Goal: Task Accomplishment & Management: Use online tool/utility

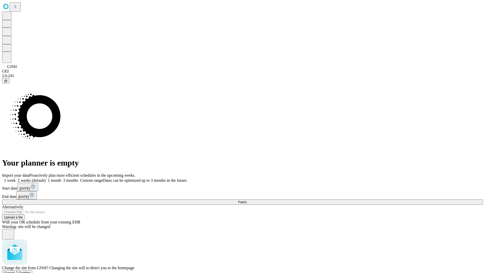
click at [31, 271] on span "Confirm" at bounding box center [25, 273] width 12 height 4
click at [46, 178] on label "2 weeks (default)" at bounding box center [31, 180] width 30 height 4
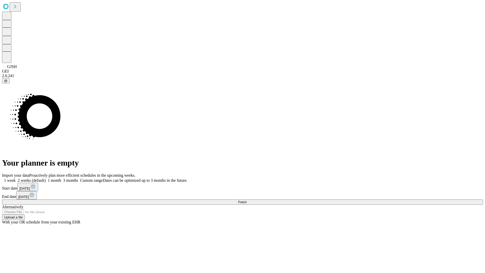
click at [246, 200] on span "Fetch" at bounding box center [242, 202] width 8 height 4
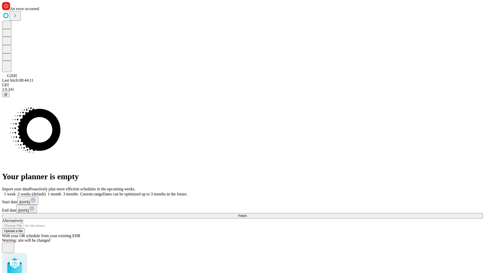
click at [46, 192] on label "2 weeks (default)" at bounding box center [31, 194] width 30 height 4
click at [246, 214] on span "Fetch" at bounding box center [242, 216] width 8 height 4
click at [46, 192] on label "2 weeks (default)" at bounding box center [31, 194] width 30 height 4
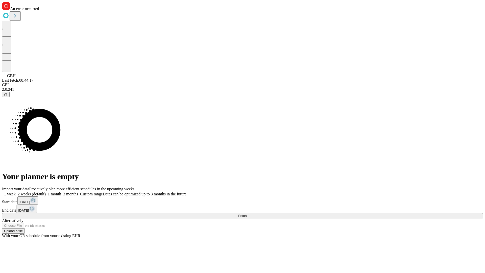
click at [246, 214] on span "Fetch" at bounding box center [242, 216] width 8 height 4
click at [46, 192] on label "2 weeks (default)" at bounding box center [31, 194] width 30 height 4
click at [246, 214] on span "Fetch" at bounding box center [242, 216] width 8 height 4
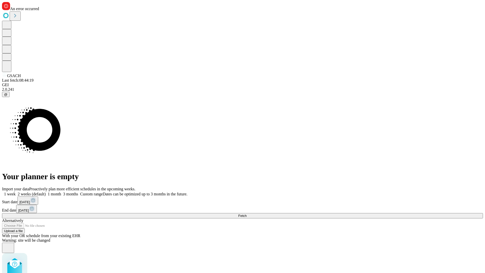
click at [46, 192] on label "2 weeks (default)" at bounding box center [31, 194] width 30 height 4
click at [246, 214] on span "Fetch" at bounding box center [242, 216] width 8 height 4
click at [46, 192] on label "2 weeks (default)" at bounding box center [31, 194] width 30 height 4
click at [246, 214] on span "Fetch" at bounding box center [242, 216] width 8 height 4
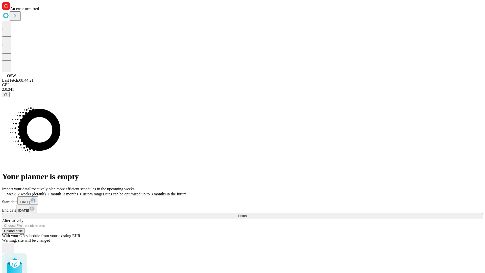
click at [46, 192] on label "2 weeks (default)" at bounding box center [31, 194] width 30 height 4
click at [246, 214] on span "Fetch" at bounding box center [242, 216] width 8 height 4
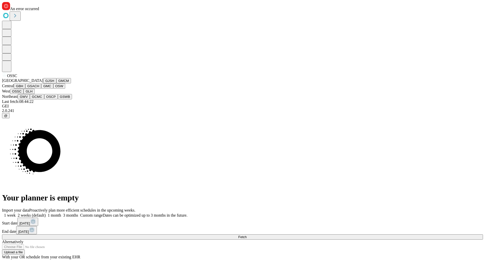
click at [34, 94] on button "GLH" at bounding box center [28, 91] width 11 height 5
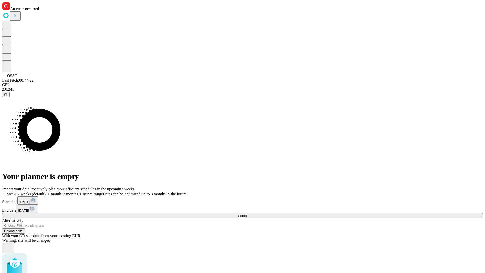
click at [46, 192] on label "2 weeks (default)" at bounding box center [31, 194] width 30 height 4
click at [246, 214] on span "Fetch" at bounding box center [242, 216] width 8 height 4
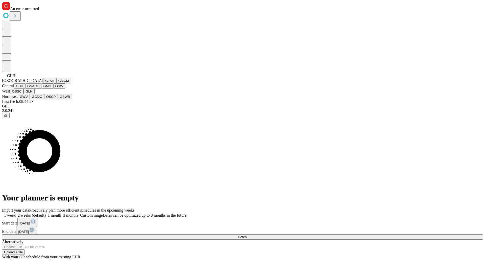
click at [30, 99] on button "GWV" at bounding box center [24, 96] width 12 height 5
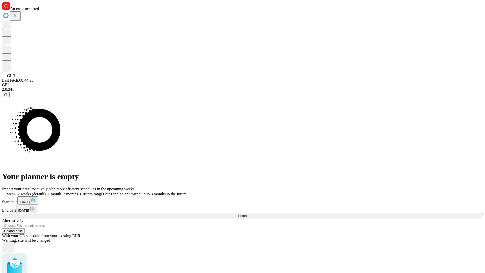
click at [46, 192] on label "2 weeks (default)" at bounding box center [31, 194] width 30 height 4
click at [246, 214] on span "Fetch" at bounding box center [242, 216] width 8 height 4
click at [46, 192] on label "2 weeks (default)" at bounding box center [31, 194] width 30 height 4
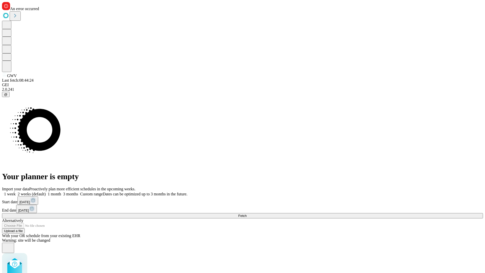
click at [246, 214] on span "Fetch" at bounding box center [242, 216] width 8 height 4
click at [46, 192] on label "2 weeks (default)" at bounding box center [31, 194] width 30 height 4
click at [246, 214] on span "Fetch" at bounding box center [242, 216] width 8 height 4
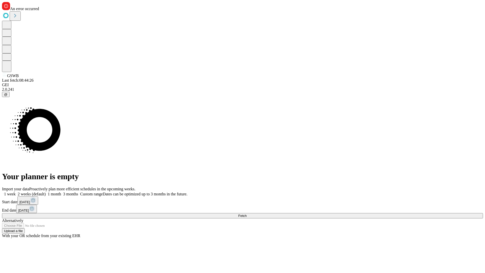
click at [46, 192] on label "2 weeks (default)" at bounding box center [31, 194] width 30 height 4
click at [246, 214] on span "Fetch" at bounding box center [242, 216] width 8 height 4
